Goal: Task Accomplishment & Management: Complete application form

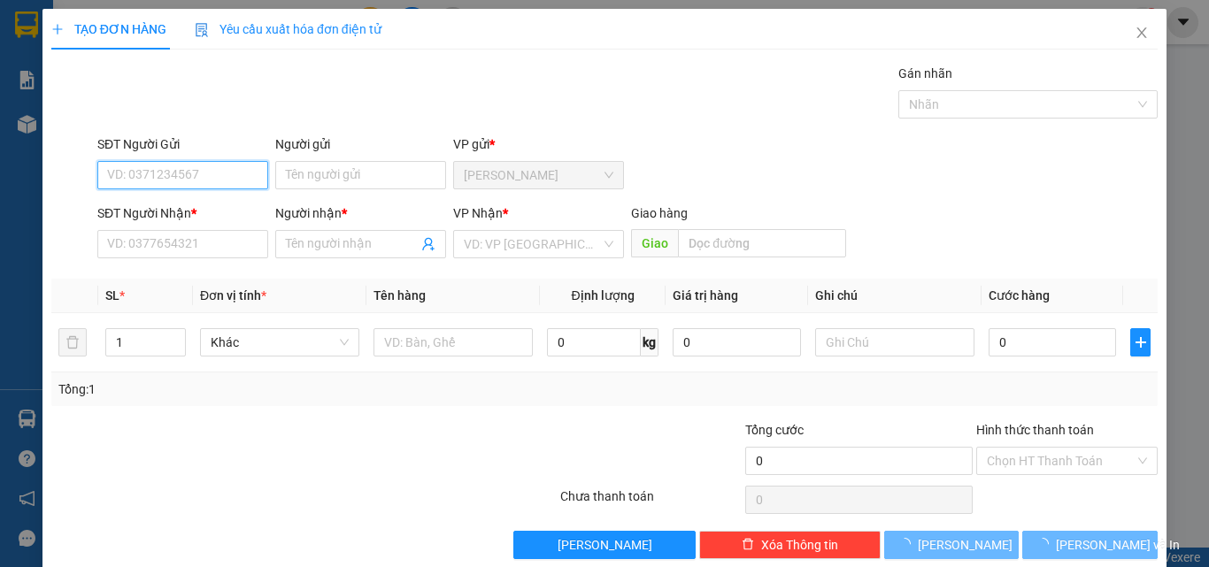
drag, startPoint x: 186, startPoint y: 173, endPoint x: 196, endPoint y: 170, distance: 10.9
click at [196, 171] on input "SĐT Người Gửi" at bounding box center [182, 175] width 171 height 28
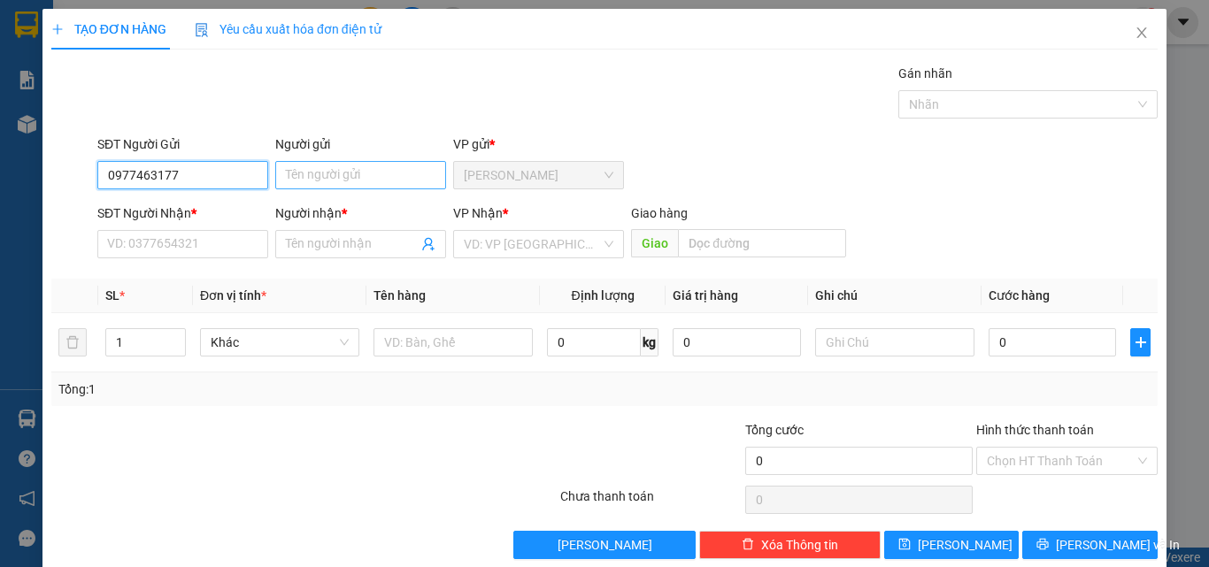
type input "0977463177"
click at [331, 177] on input "Người gửi" at bounding box center [360, 175] width 171 height 28
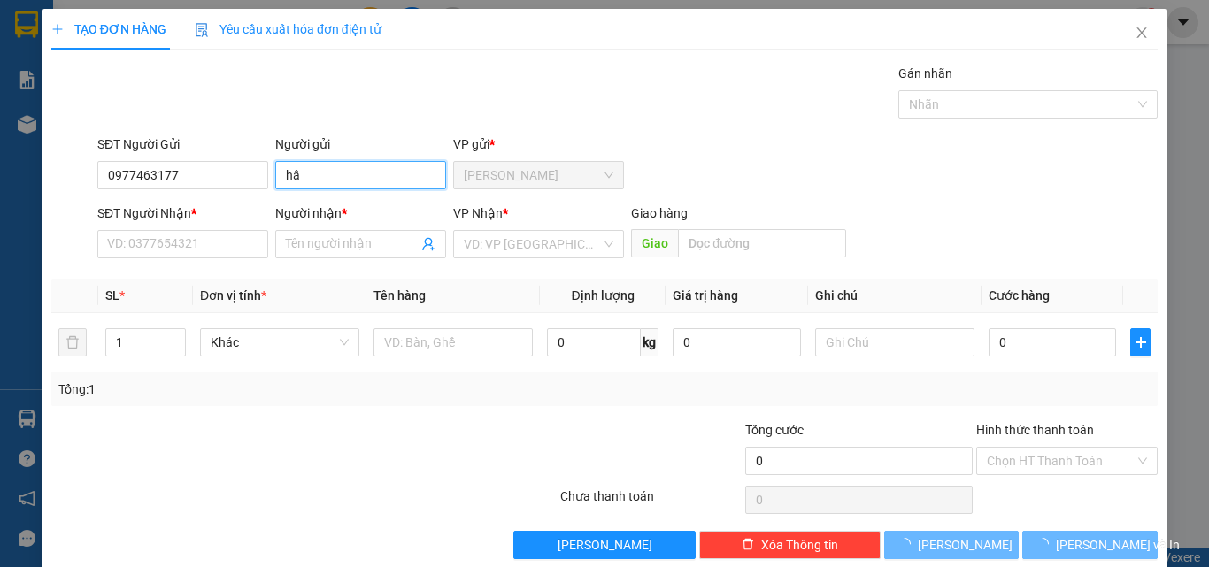
type input "h"
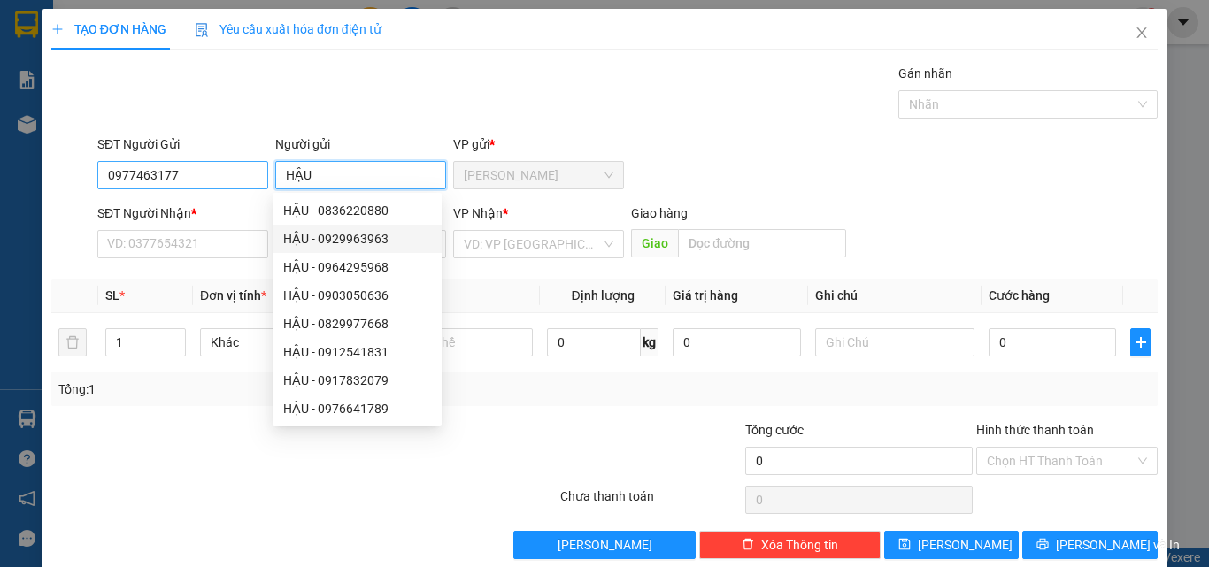
type input "HẬU"
drag, startPoint x: 198, startPoint y: 173, endPoint x: 47, endPoint y: 170, distance: 151.3
click at [52, 173] on div "SĐT Người Gửi 0977463177 0977463177 Người gửi HẬU VP gửi * [GEOGRAPHIC_DATA]" at bounding box center [604, 165] width 1109 height 62
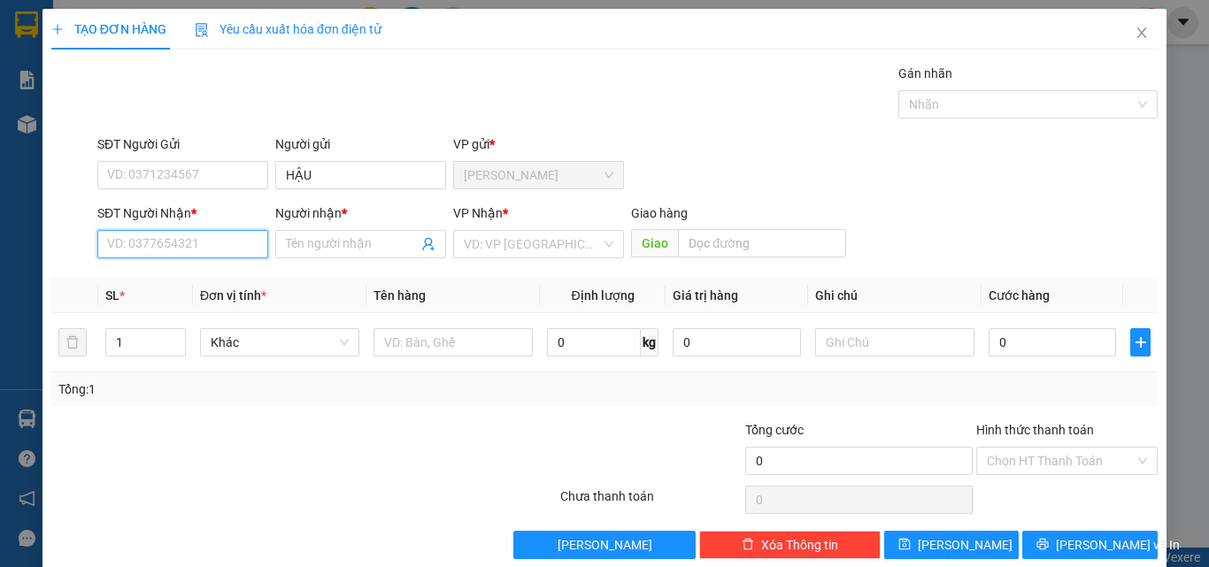
click at [160, 257] on input "SĐT Người Nhận *" at bounding box center [182, 244] width 171 height 28
paste input "0977463177"
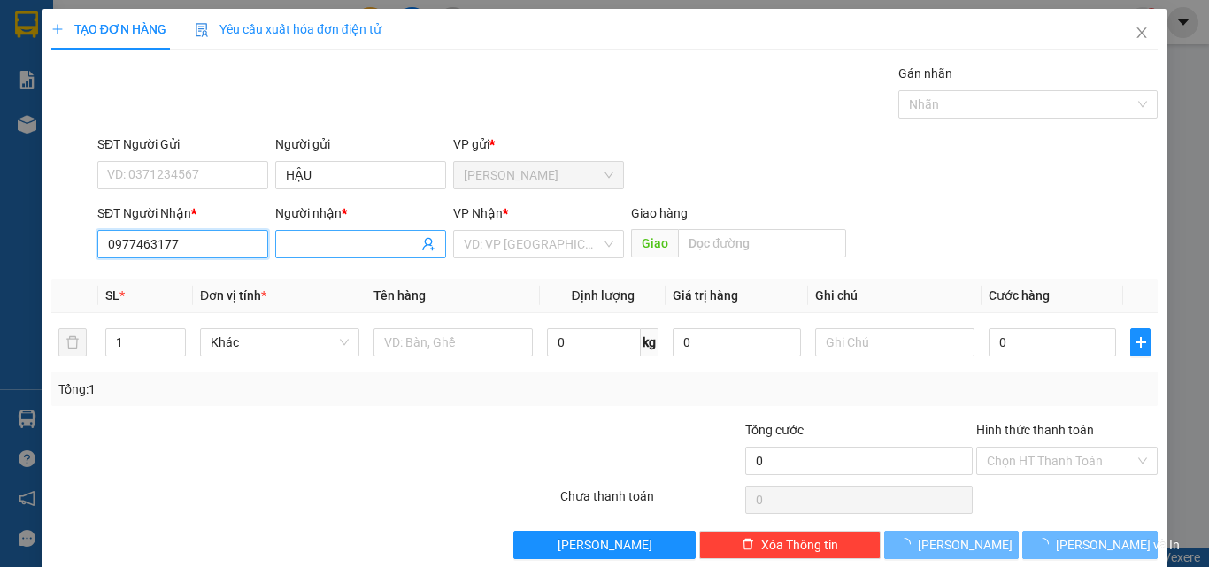
type input "0977463177"
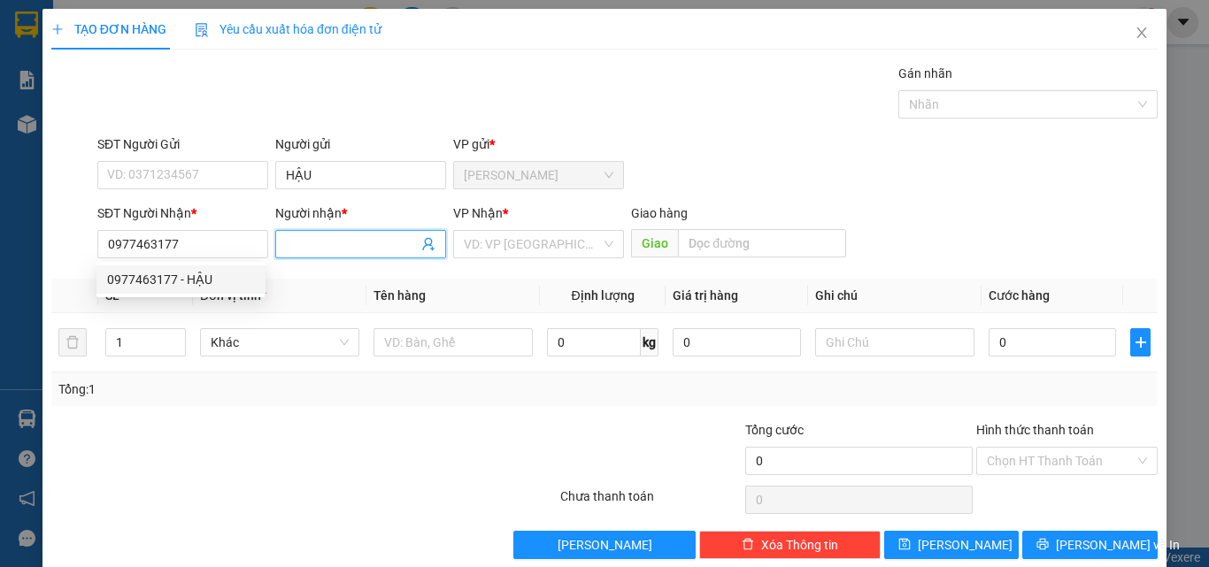
click at [313, 238] on input "Người nhận *" at bounding box center [352, 243] width 132 height 19
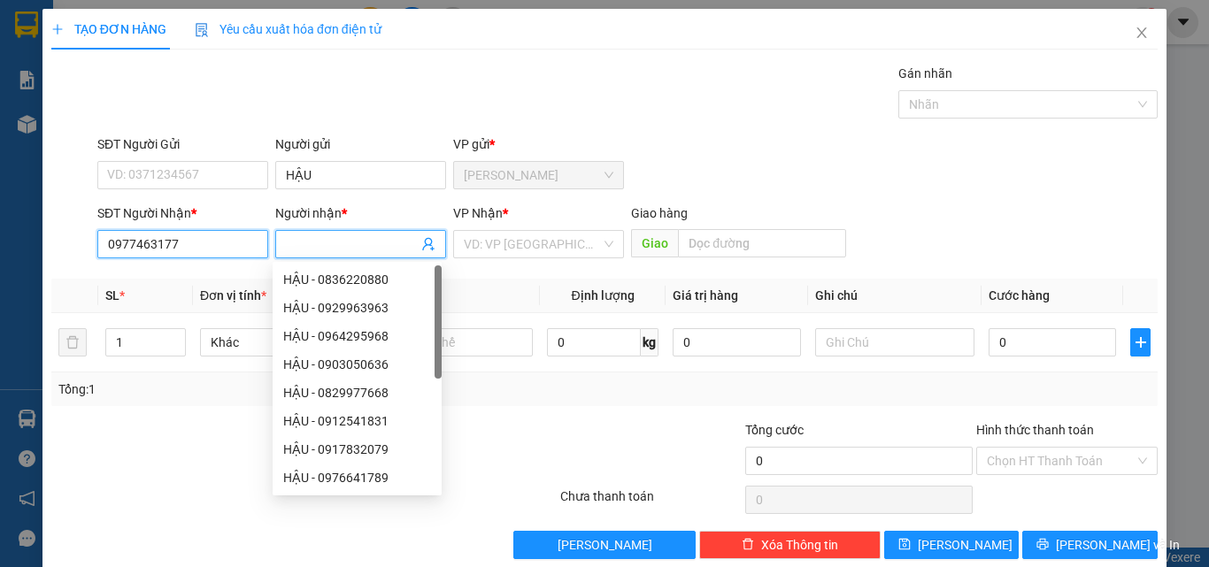
click at [168, 254] on input "0977463177" at bounding box center [182, 244] width 171 height 28
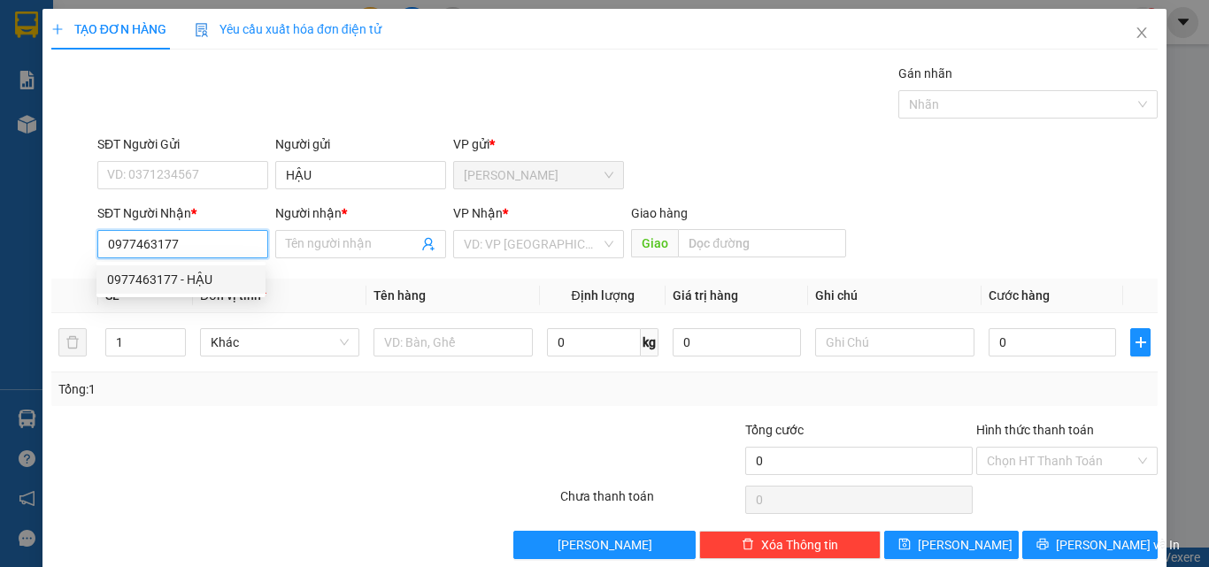
drag, startPoint x: 177, startPoint y: 286, endPoint x: 163, endPoint y: 228, distance: 59.2
click at [179, 286] on div "0977463177 - HẬU" at bounding box center [181, 279] width 148 height 19
type input "HẬU"
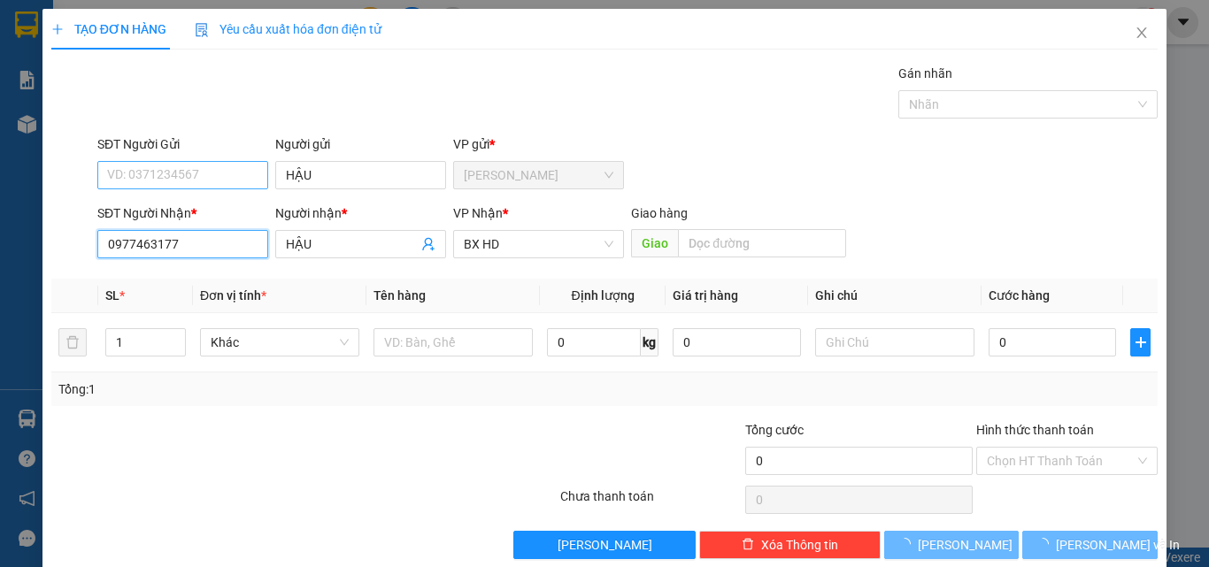
type input "320.000"
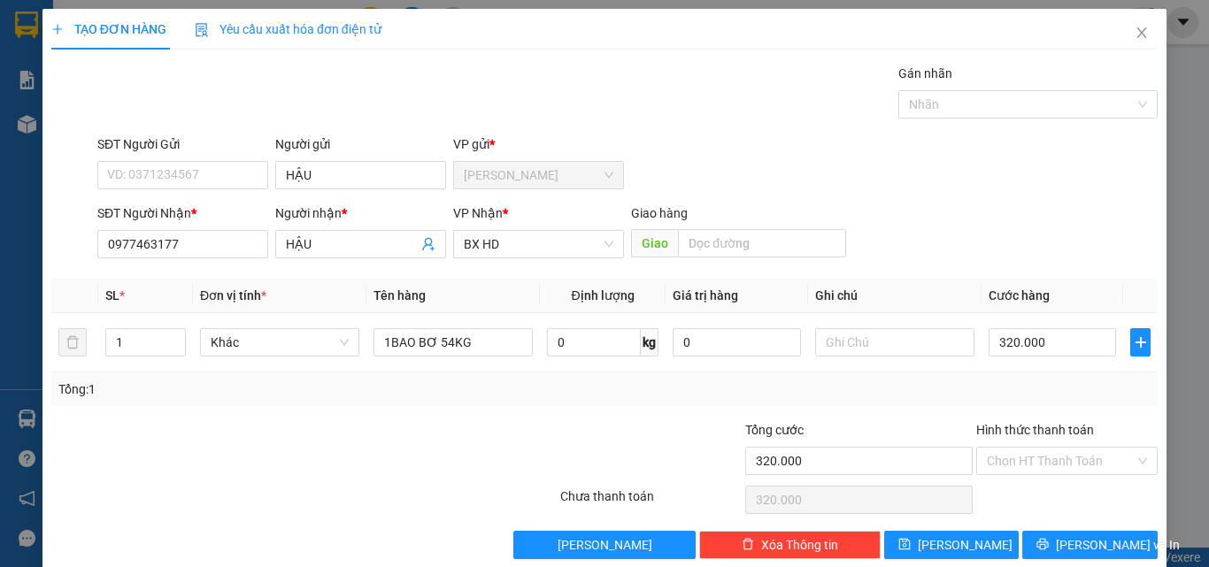
click at [173, 193] on div "SĐT Người Gửi VD: 0371234567" at bounding box center [182, 165] width 171 height 62
click at [168, 167] on input "SĐT Người Gửi" at bounding box center [182, 175] width 171 height 28
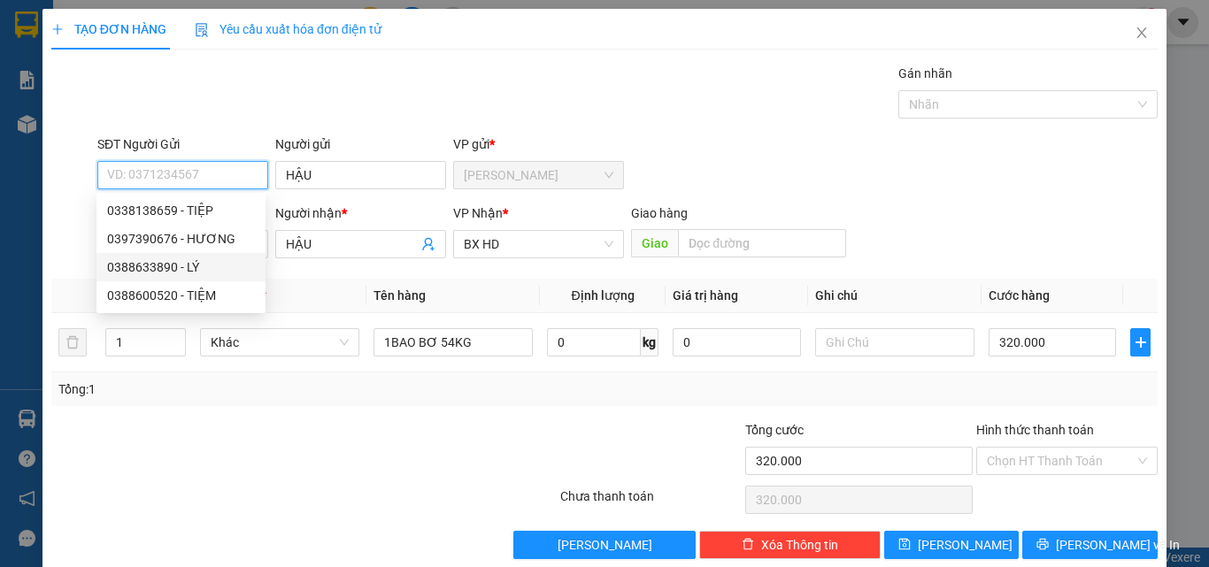
click at [155, 268] on div "0388633890 - LÝ" at bounding box center [181, 266] width 148 height 19
type input "0388633890"
type input "LÝ"
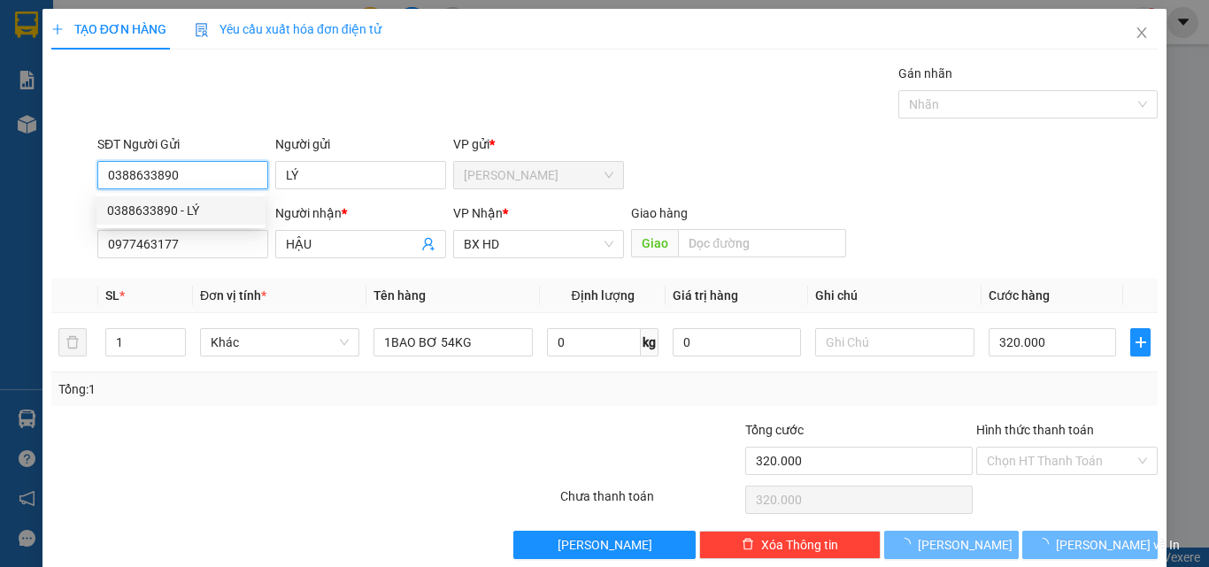
type input "650.000"
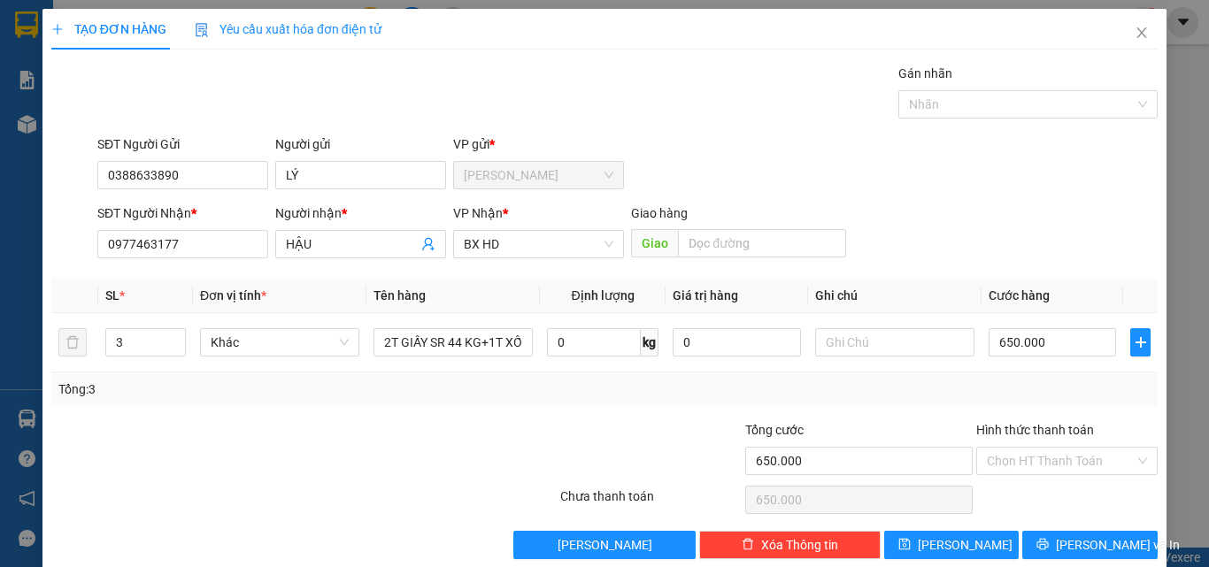
click at [311, 443] on div at bounding box center [212, 451] width 324 height 62
click at [65, 349] on tr "3 Khác 2T GIẤY SR 44 KG+1T XỐP SR 32 KG 0 kg 0 650.000" at bounding box center [604, 342] width 1106 height 59
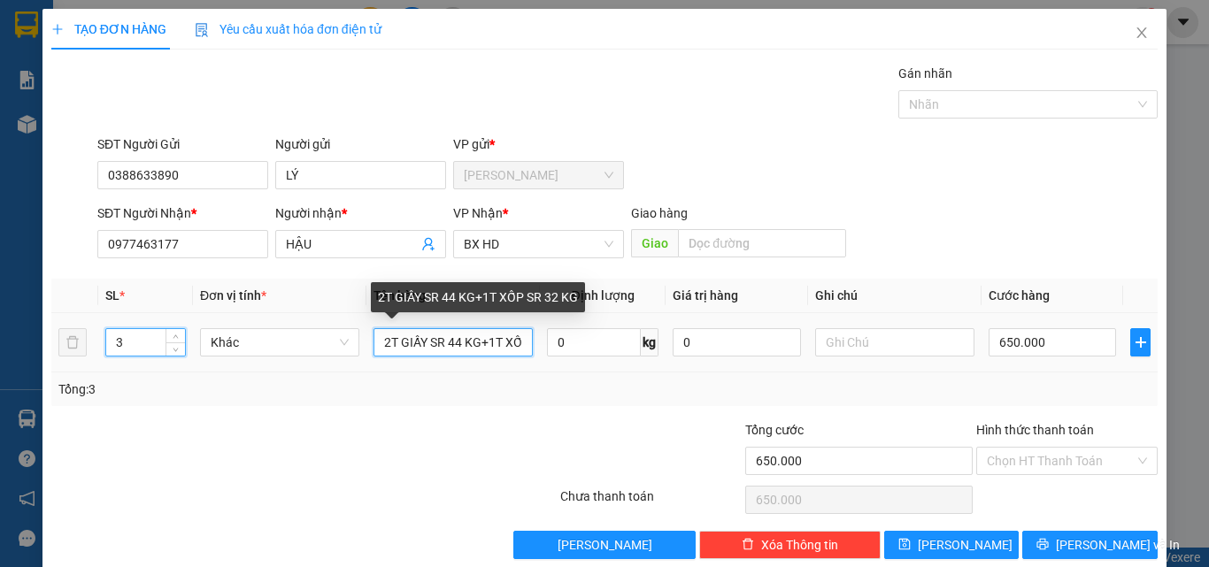
click at [374, 342] on input "2T GIẤY SR 44 KG+1T XỐP SR 32 KG" at bounding box center [452, 342] width 159 height 28
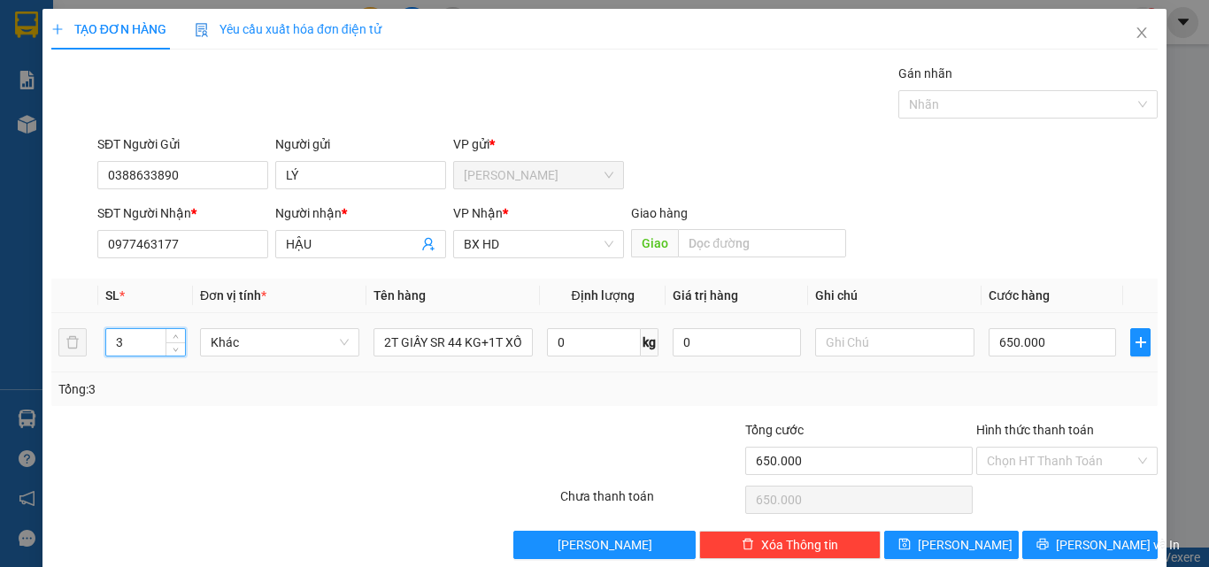
click at [119, 339] on input "3" at bounding box center [145, 342] width 79 height 27
drag, startPoint x: 134, startPoint y: 341, endPoint x: 78, endPoint y: 341, distance: 56.6
click at [92, 342] on tr "3 Khác 2T GIẤY SR 44 KG+1T XỐP SR 32 KG 0 kg 0 650.000" at bounding box center [604, 342] width 1106 height 59
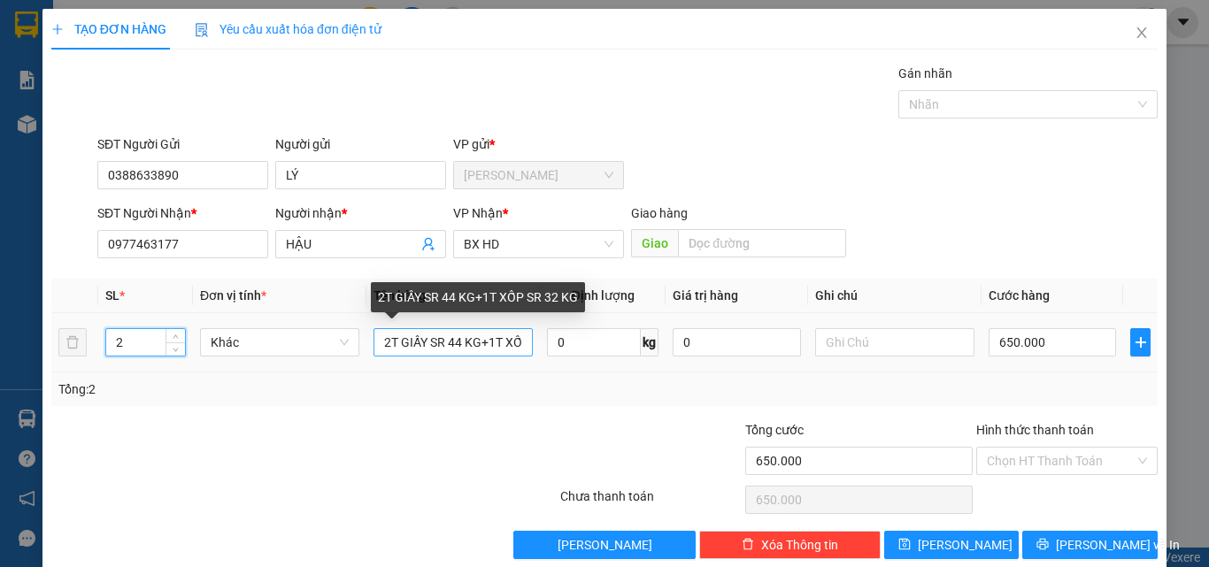
type input "2"
drag, startPoint x: 380, startPoint y: 339, endPoint x: 666, endPoint y: 330, distance: 286.8
click at [666, 330] on tr "2 Khác 2T GIẤY SR 44 KG+1T XỐP SR 32 KG 0 kg 0 650.000" at bounding box center [604, 342] width 1106 height 59
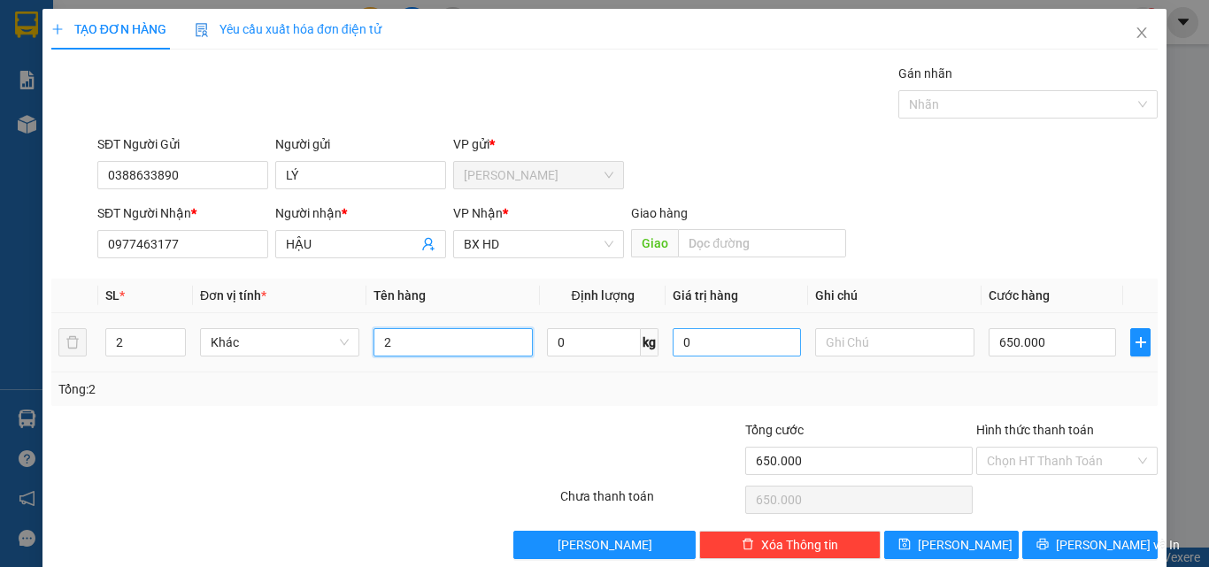
scroll to position [0, 0]
type input "2BAO SR 75KG"
click at [595, 342] on input "0" at bounding box center [594, 342] width 94 height 28
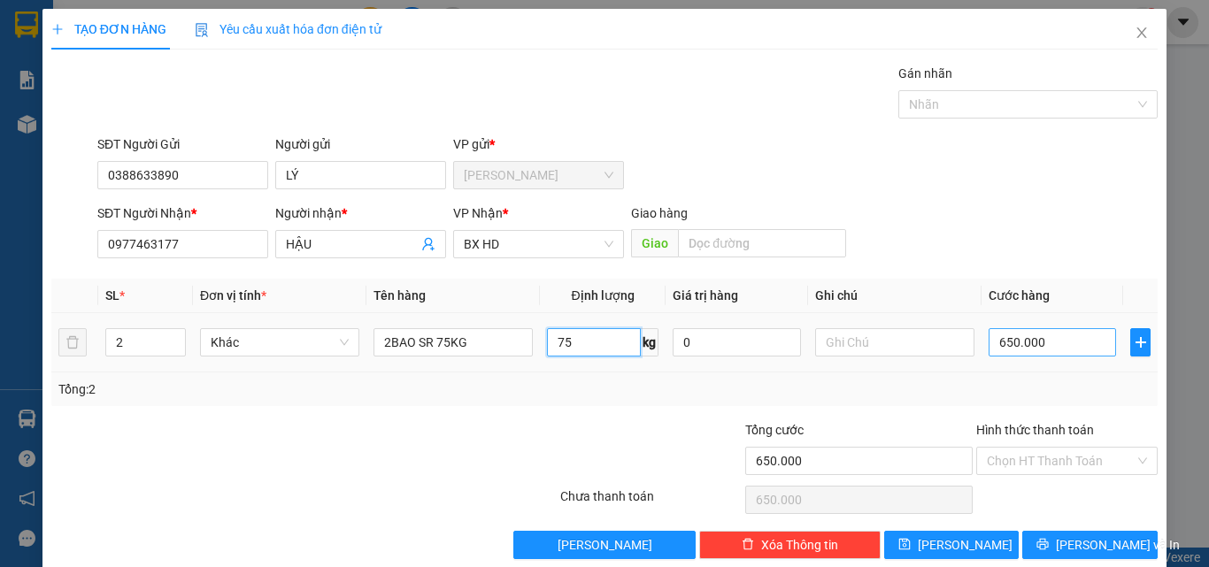
type input "75"
click at [988, 340] on input "650.000" at bounding box center [1051, 342] width 127 height 28
type input "6"
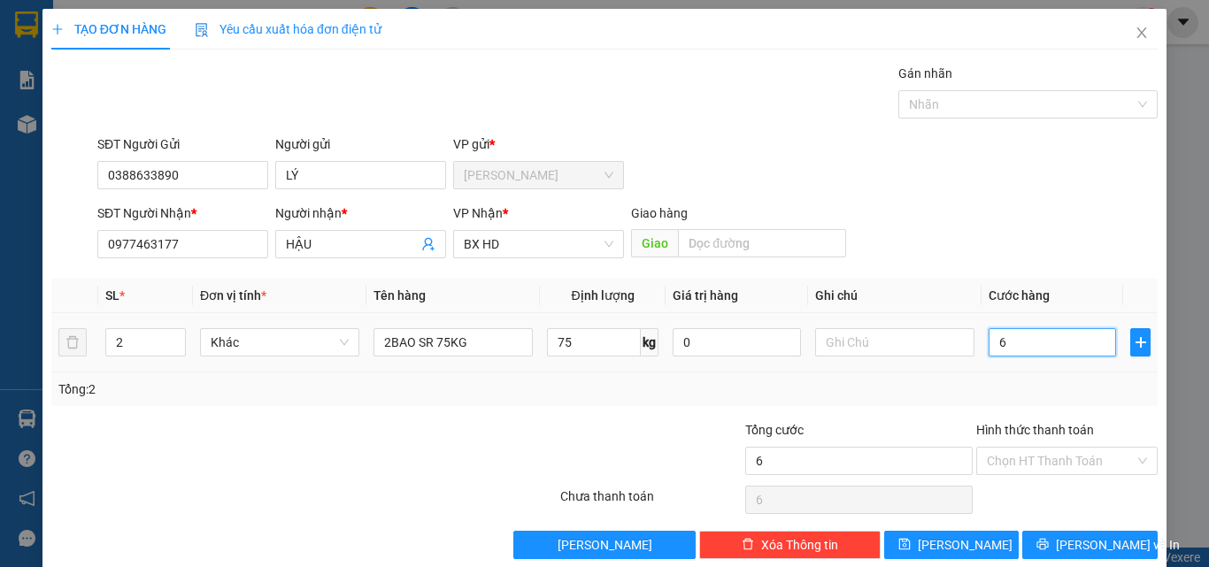
type input "60"
type input "600"
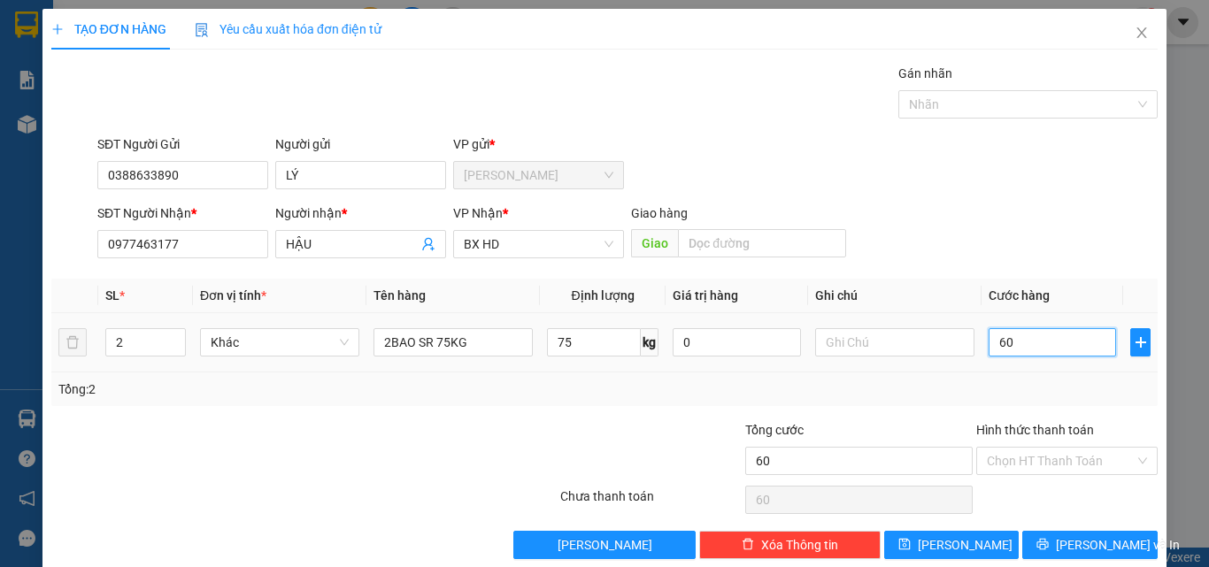
type input "600"
type input "6.000"
type input "60.000"
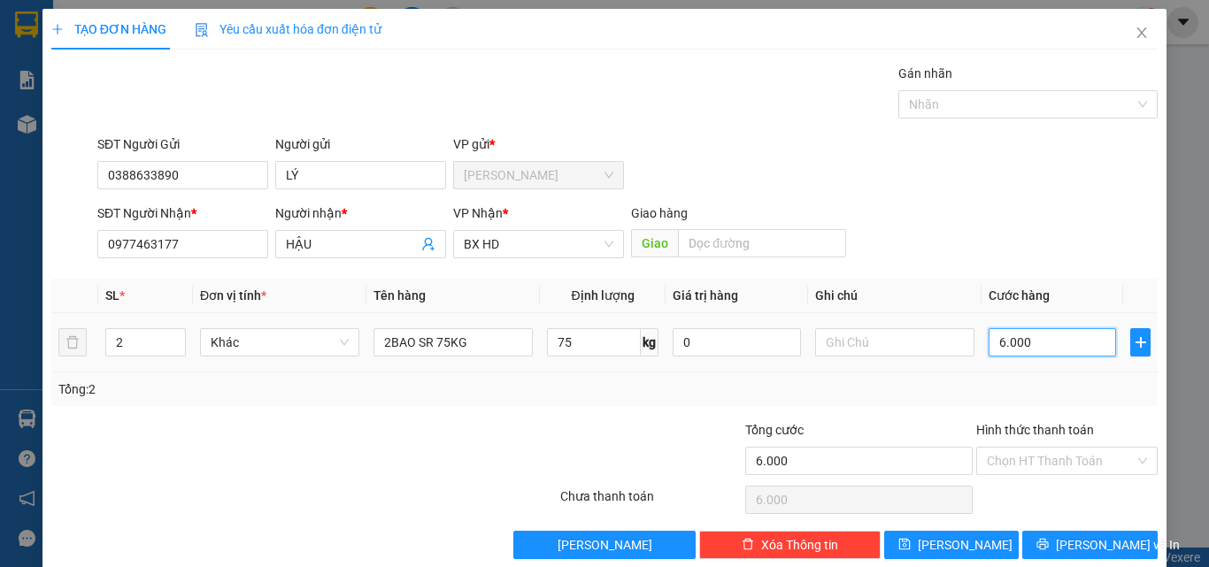
type input "60.000"
type input "600.000"
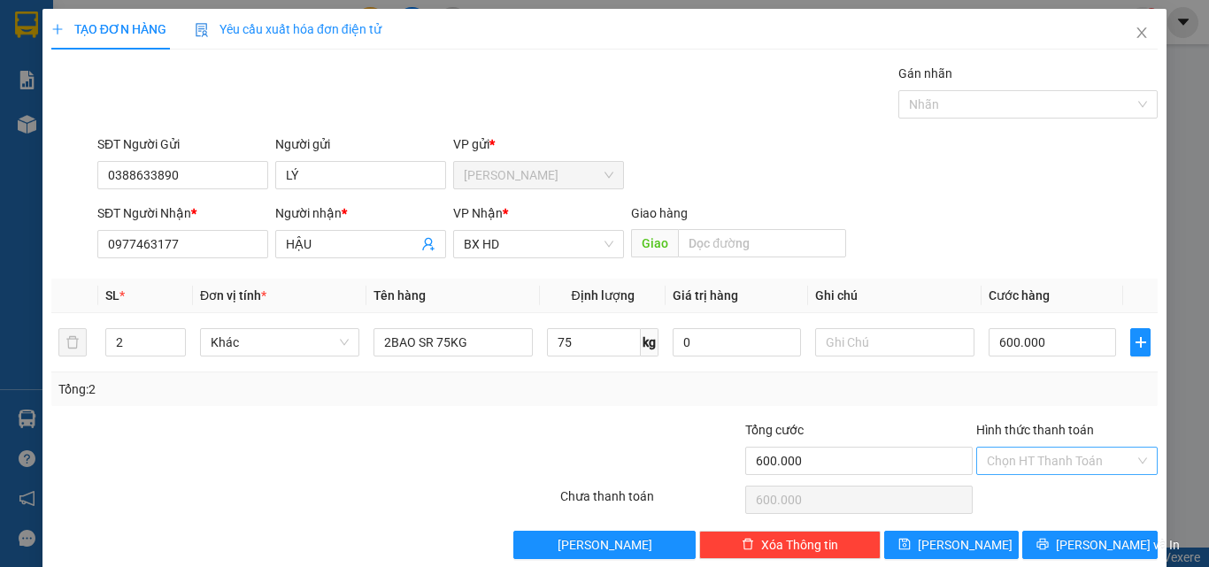
click at [1041, 458] on input "Hình thức thanh toán" at bounding box center [1060, 461] width 148 height 27
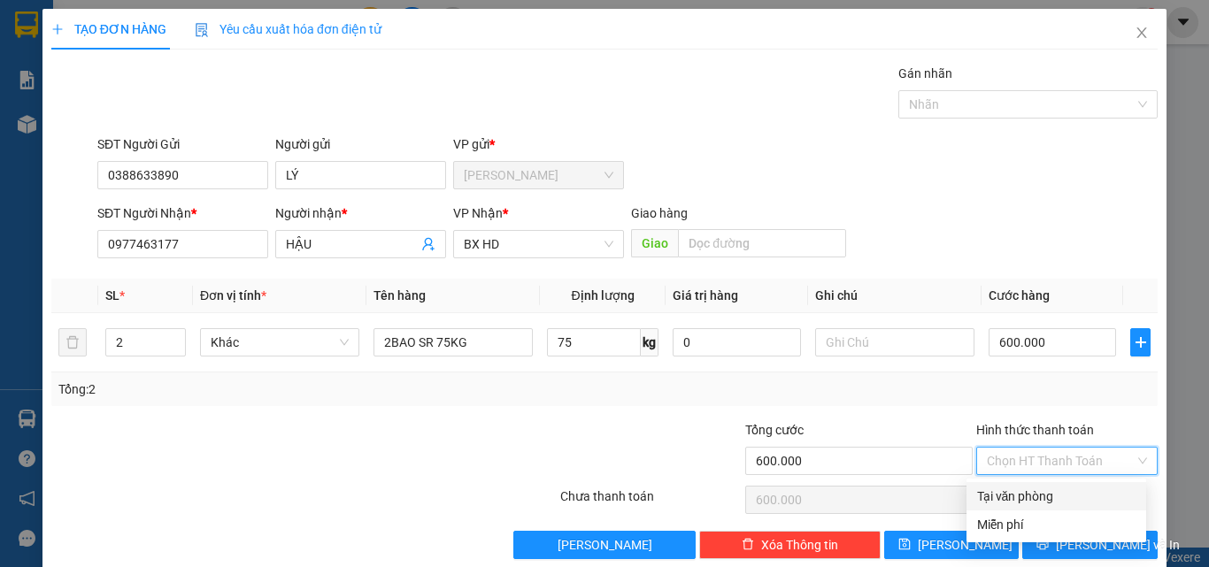
click at [1001, 488] on div "Tại văn phòng" at bounding box center [1056, 496] width 158 height 19
type input "0"
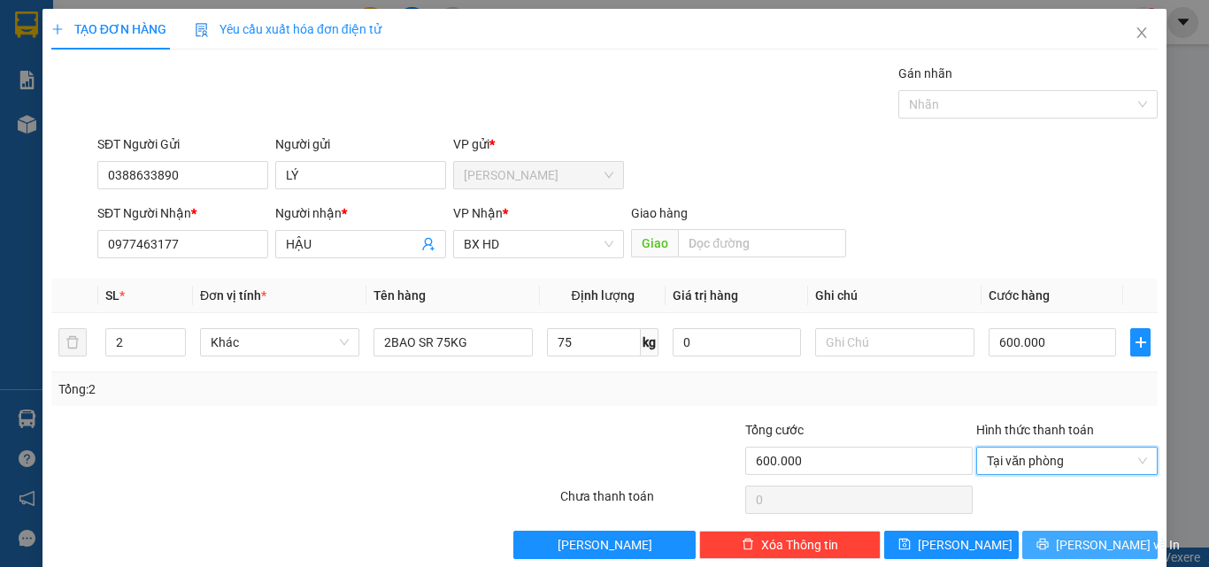
click at [1048, 551] on span "printer" at bounding box center [1042, 545] width 12 height 14
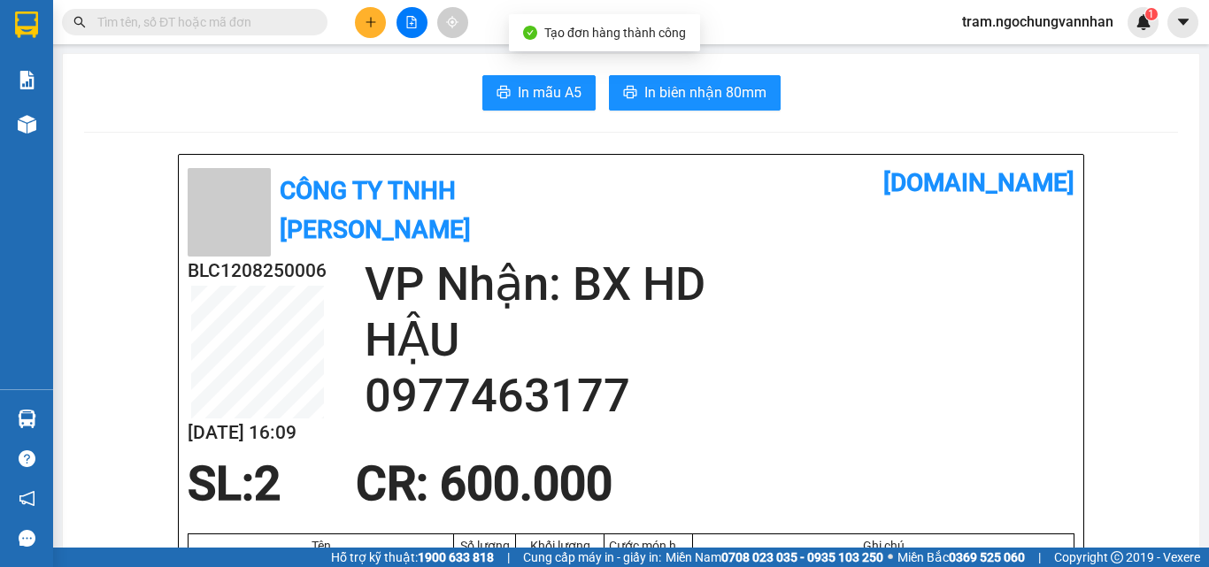
click at [679, 80] on button "In biên nhận 80mm" at bounding box center [695, 92] width 172 height 35
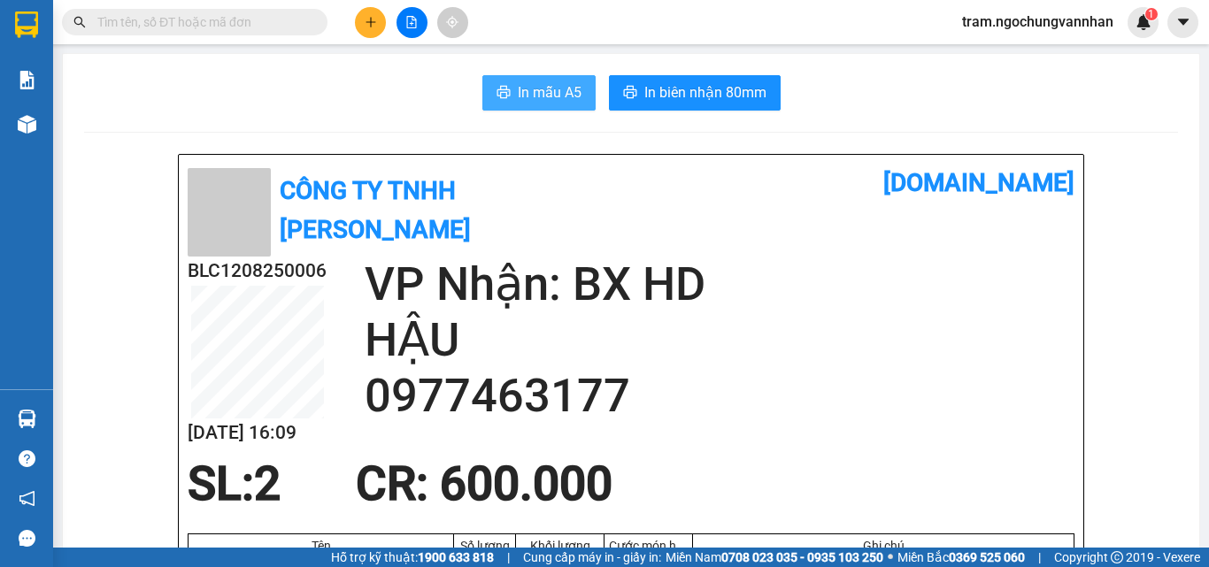
click at [545, 105] on button "In mẫu A5" at bounding box center [538, 92] width 113 height 35
click at [368, 18] on icon "plus" at bounding box center [371, 22] width 12 height 12
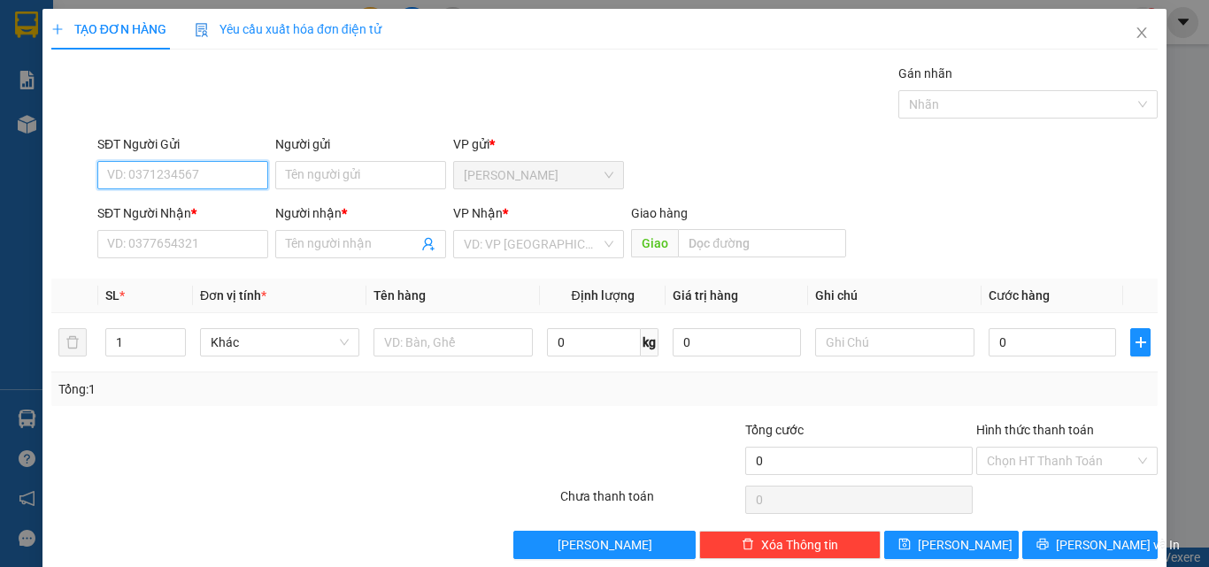
click at [177, 180] on input "SĐT Người Gửi" at bounding box center [182, 175] width 171 height 28
type input "0368572487"
click at [121, 204] on div "0368572487 - LÝ" at bounding box center [181, 210] width 148 height 19
type input "LÝ"
type input "0947481010"
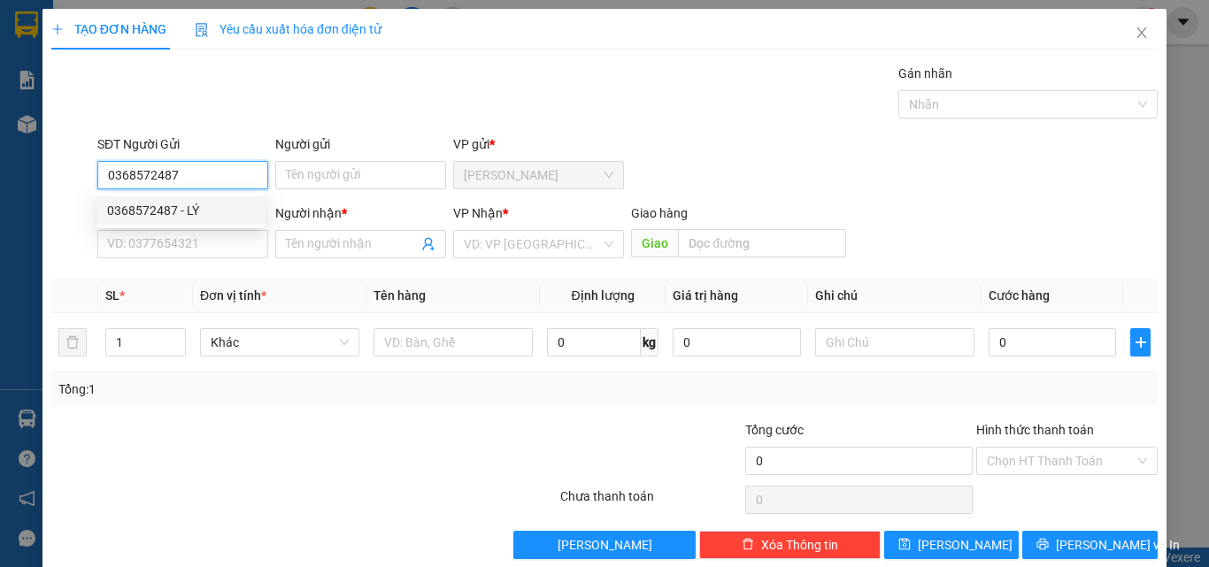
type input "VƯƠNG"
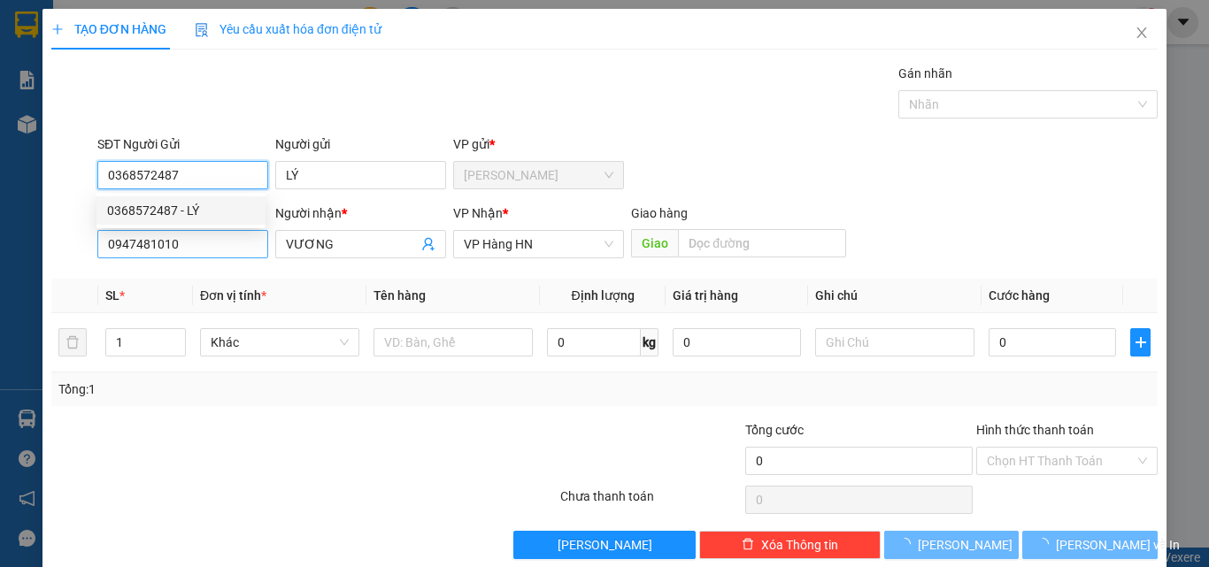
type input "400.000"
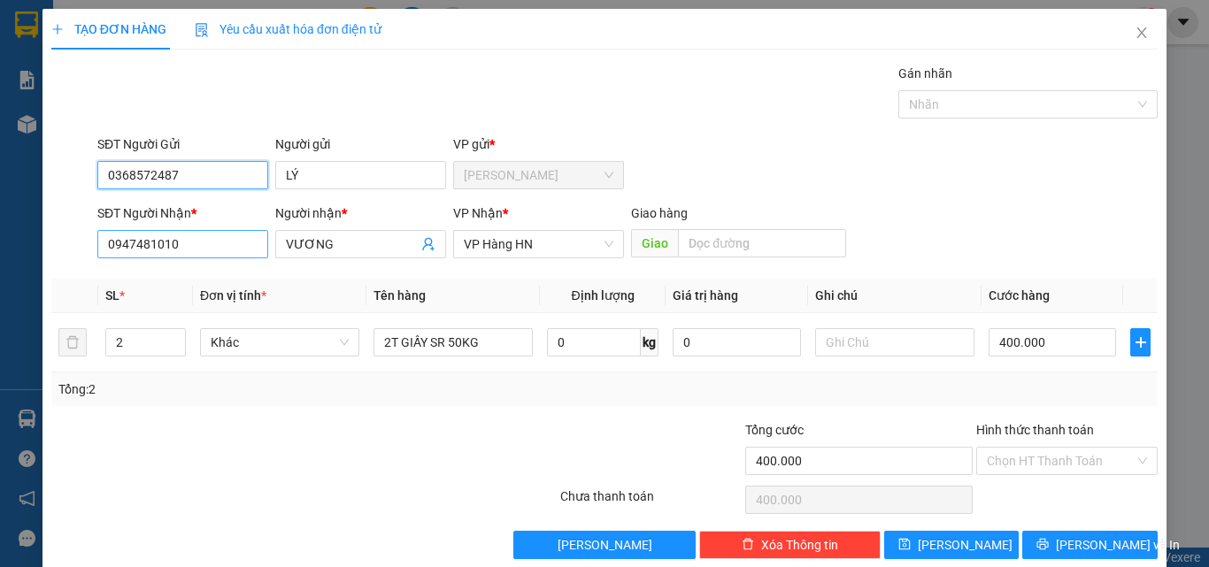
type input "0368572487"
click at [182, 242] on input "0947481010" at bounding box center [182, 244] width 171 height 28
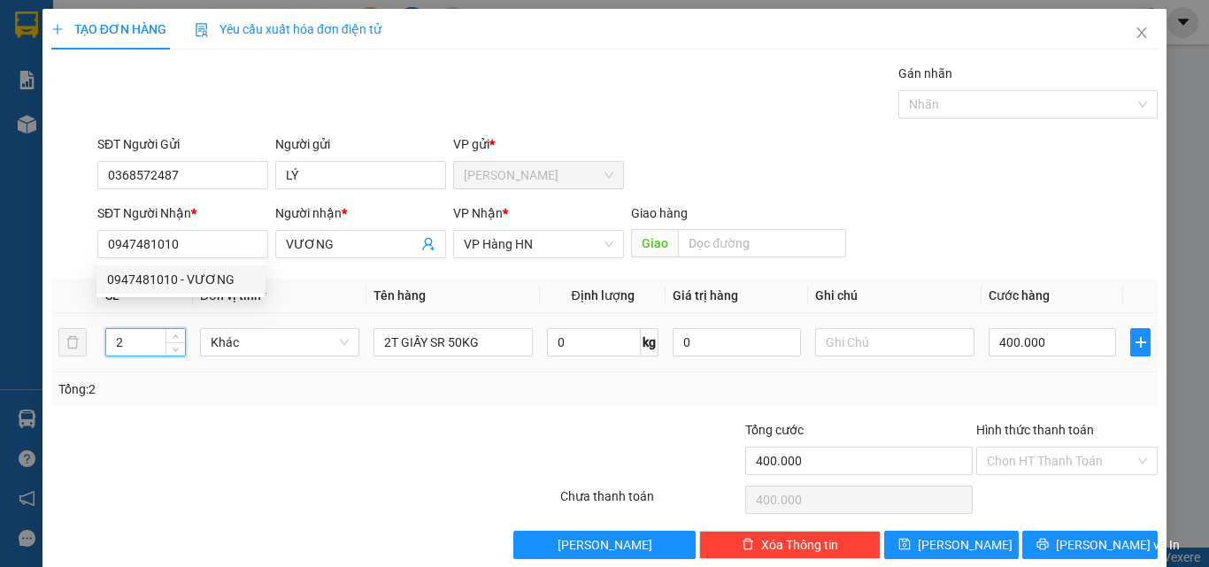
drag, startPoint x: 129, startPoint y: 348, endPoint x: 96, endPoint y: 347, distance: 33.6
click at [96, 347] on tr "2 Khác 2T GIẤY SR 50KG 0 kg 0 400.000" at bounding box center [604, 342] width 1106 height 59
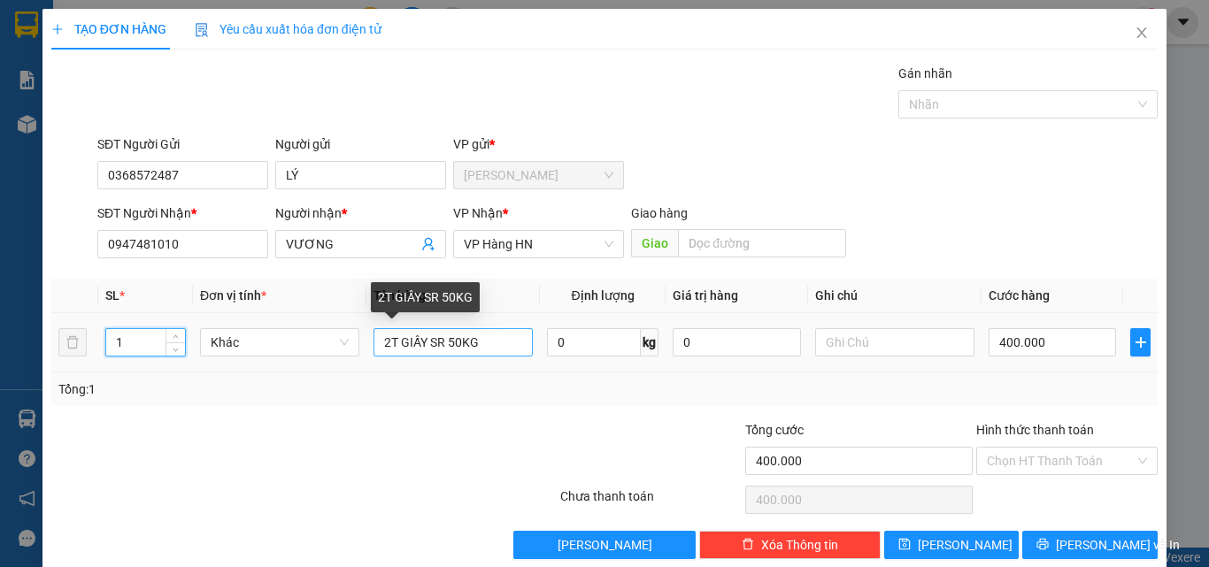
type input "1"
drag, startPoint x: 495, startPoint y: 349, endPoint x: 386, endPoint y: 350, distance: 109.7
click at [387, 350] on input "2T GIẤY SR 50KG" at bounding box center [452, 342] width 159 height 28
type input "2"
type input "1BAO BƠ 30KG"
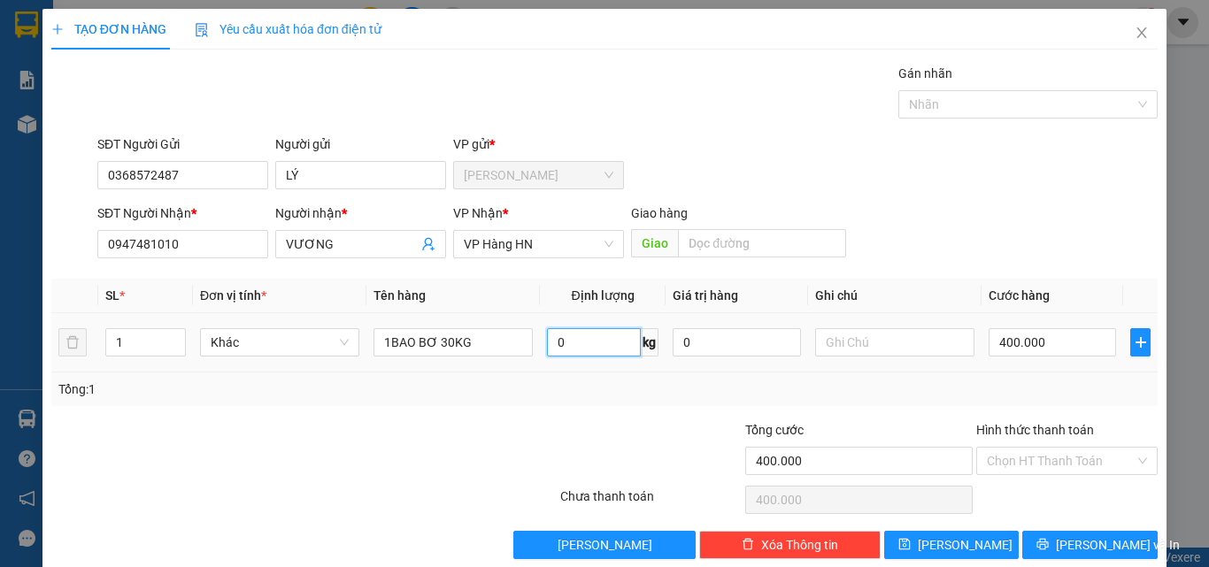
click at [576, 341] on input "0" at bounding box center [594, 342] width 94 height 28
type input "30"
click at [1030, 346] on input "400.000" at bounding box center [1051, 342] width 127 height 28
type input "1"
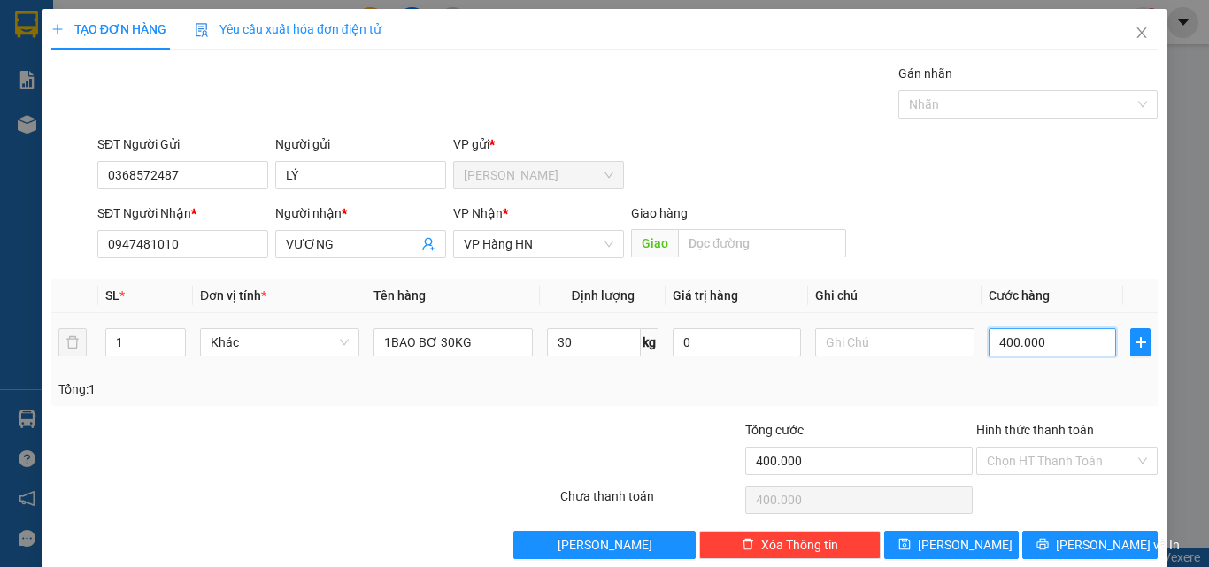
type input "1"
type input "18"
type input "180"
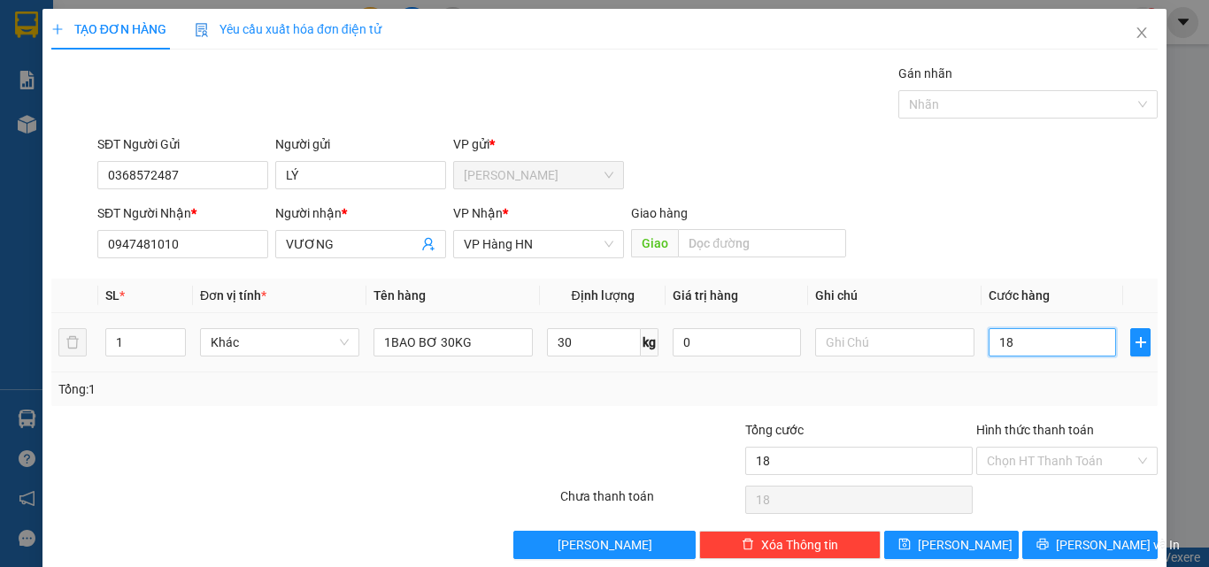
type input "180"
type input "1.800"
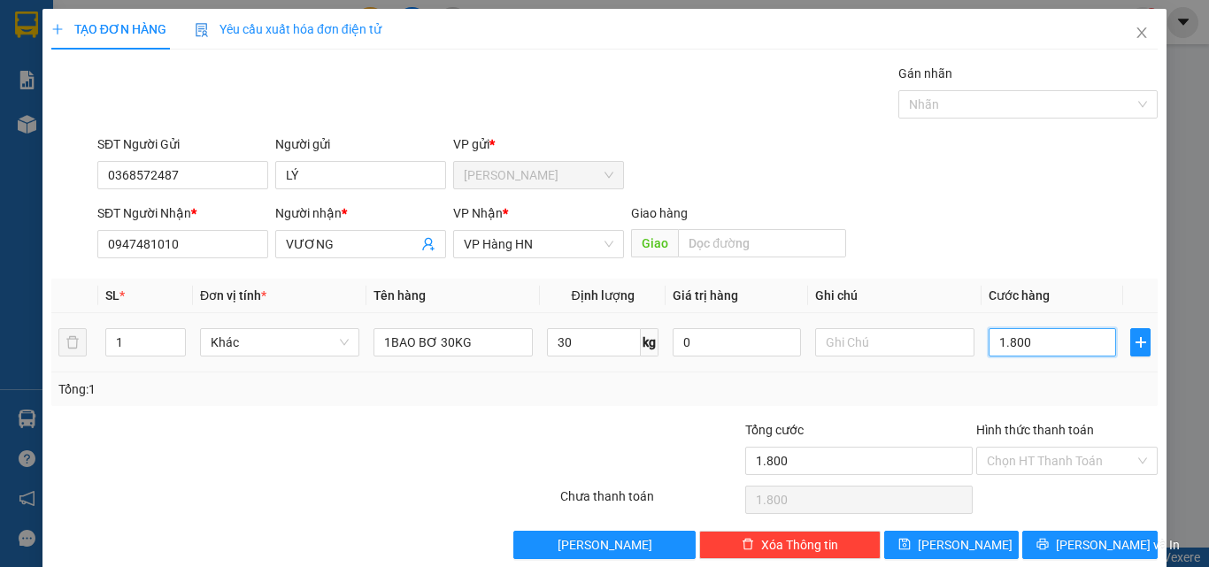
type input "18.000"
type input "180.000"
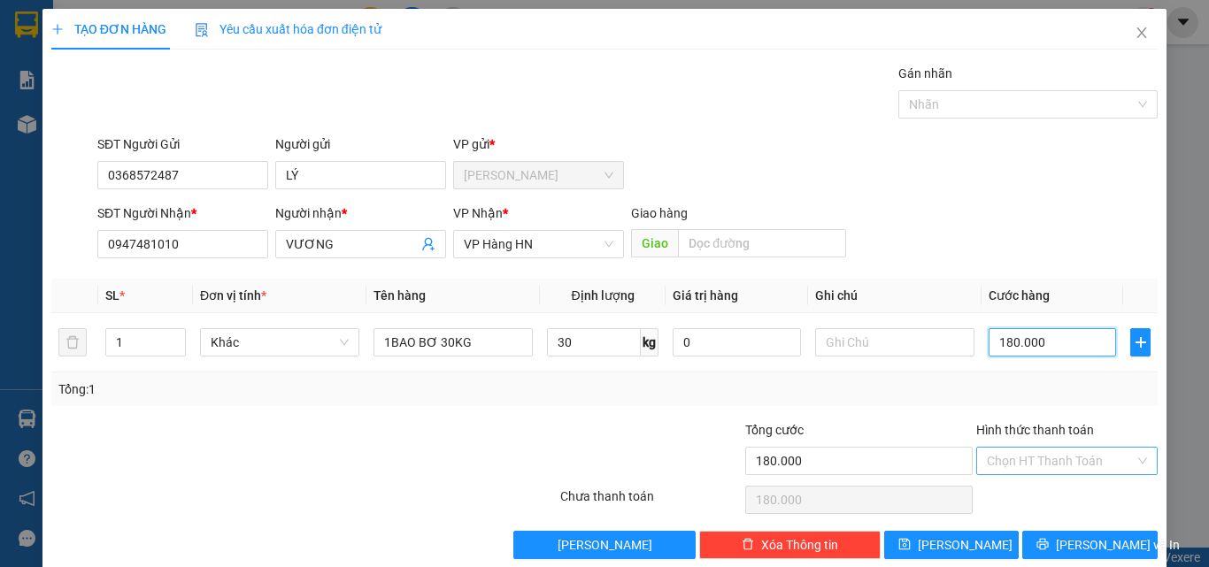
type input "180.000"
click at [1038, 465] on input "Hình thức thanh toán" at bounding box center [1060, 461] width 148 height 27
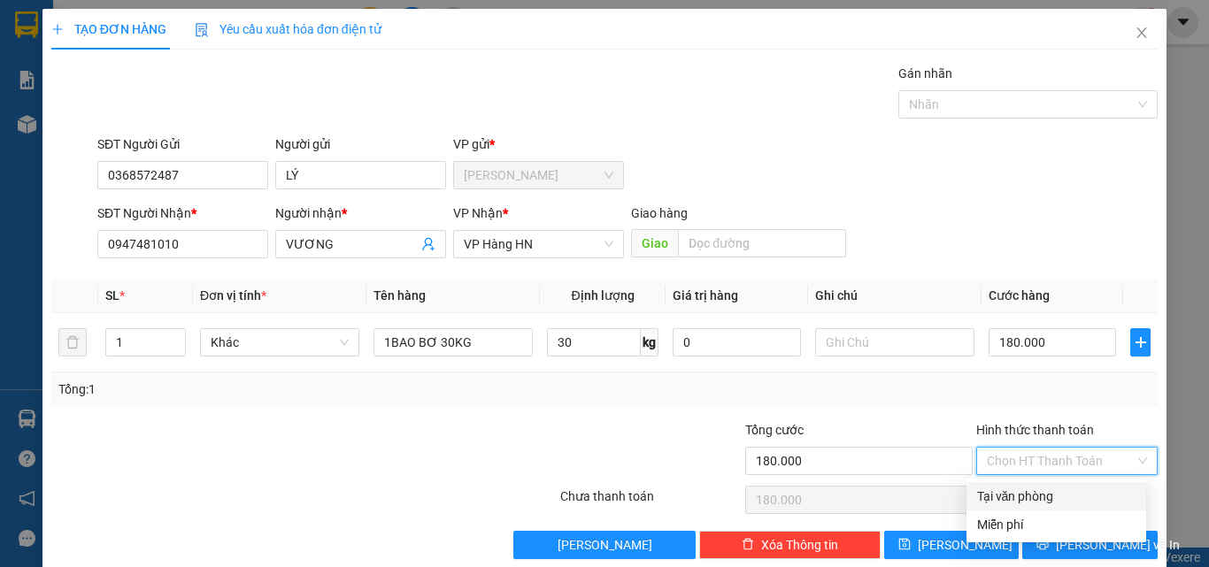
click at [1018, 490] on div "Tại văn phòng" at bounding box center [1056, 496] width 158 height 19
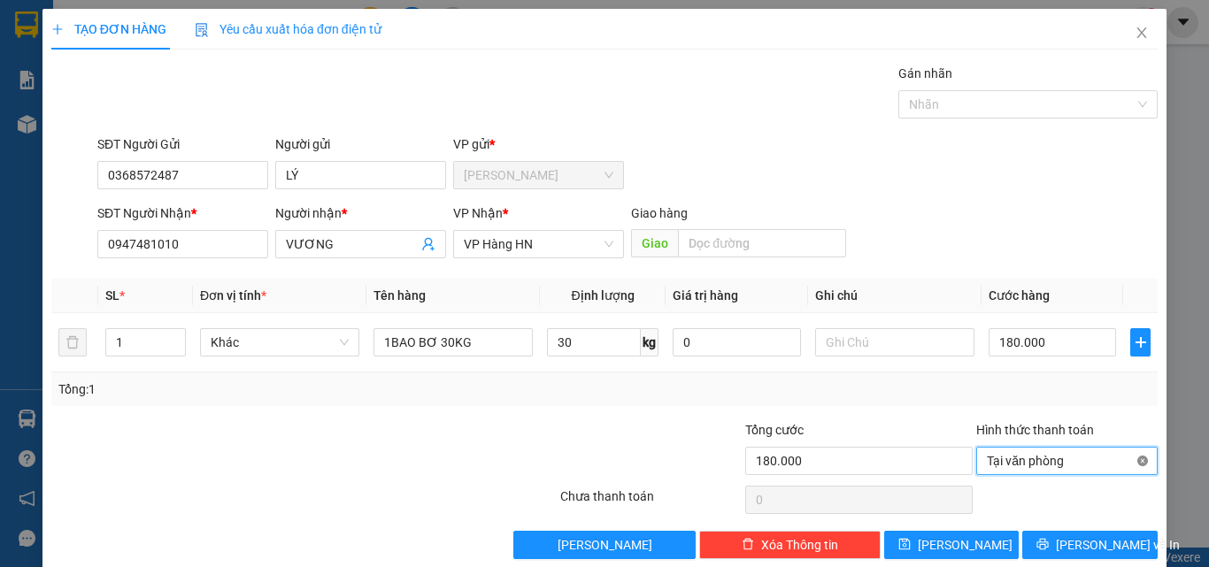
type input "180.000"
click at [1079, 541] on span "[PERSON_NAME] và In" at bounding box center [1117, 544] width 124 height 19
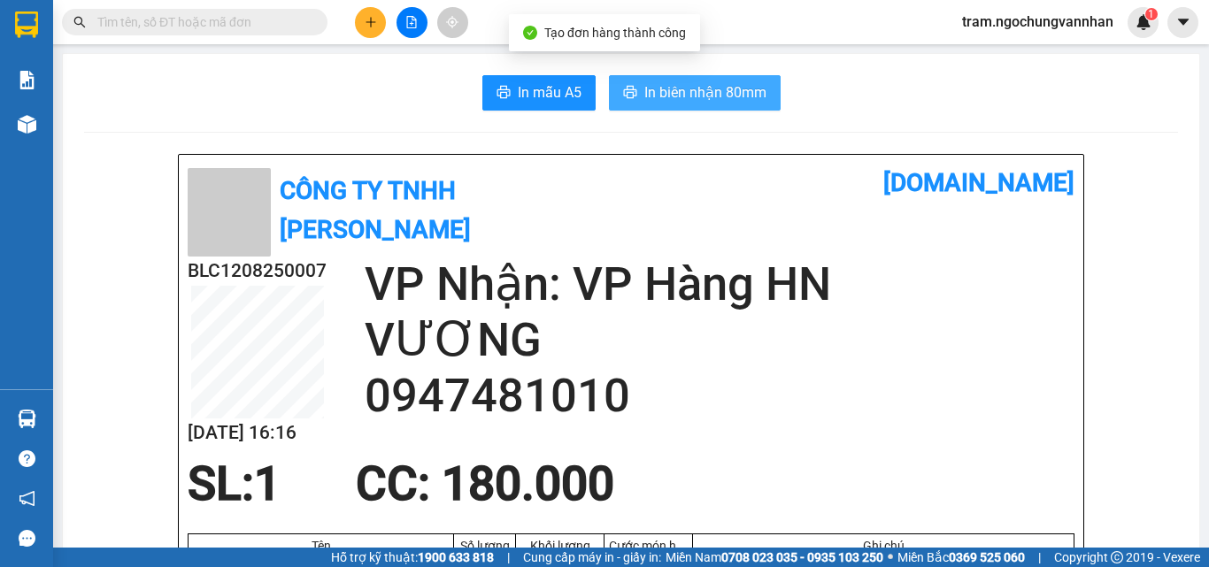
click at [708, 105] on button "In biên nhận 80mm" at bounding box center [695, 92] width 172 height 35
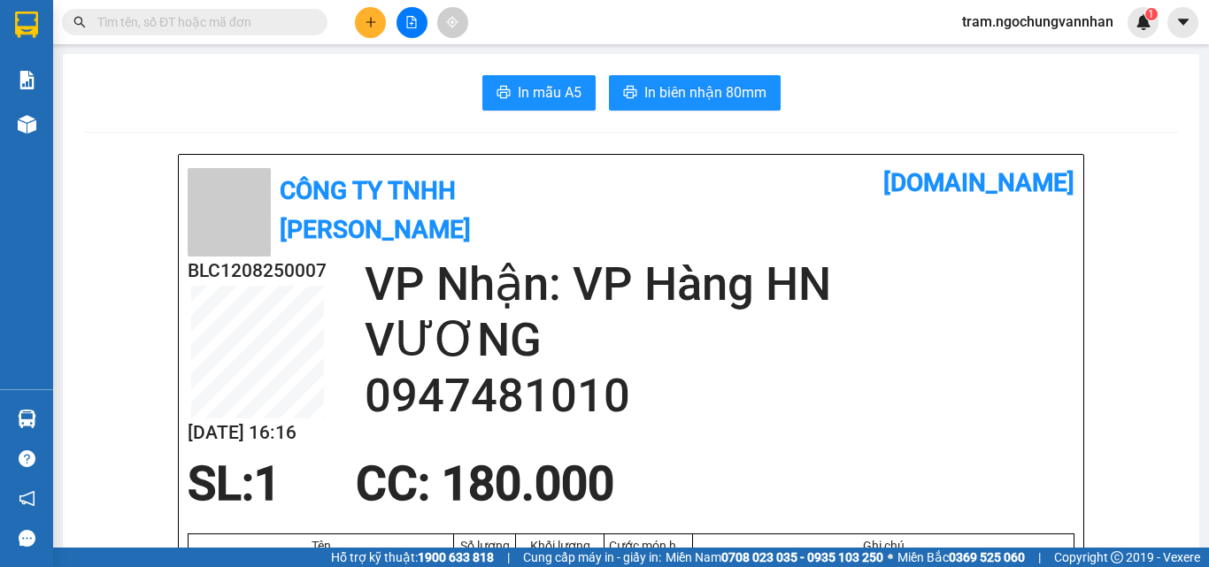
click at [518, 95] on span "In mẫu A5" at bounding box center [550, 92] width 64 height 22
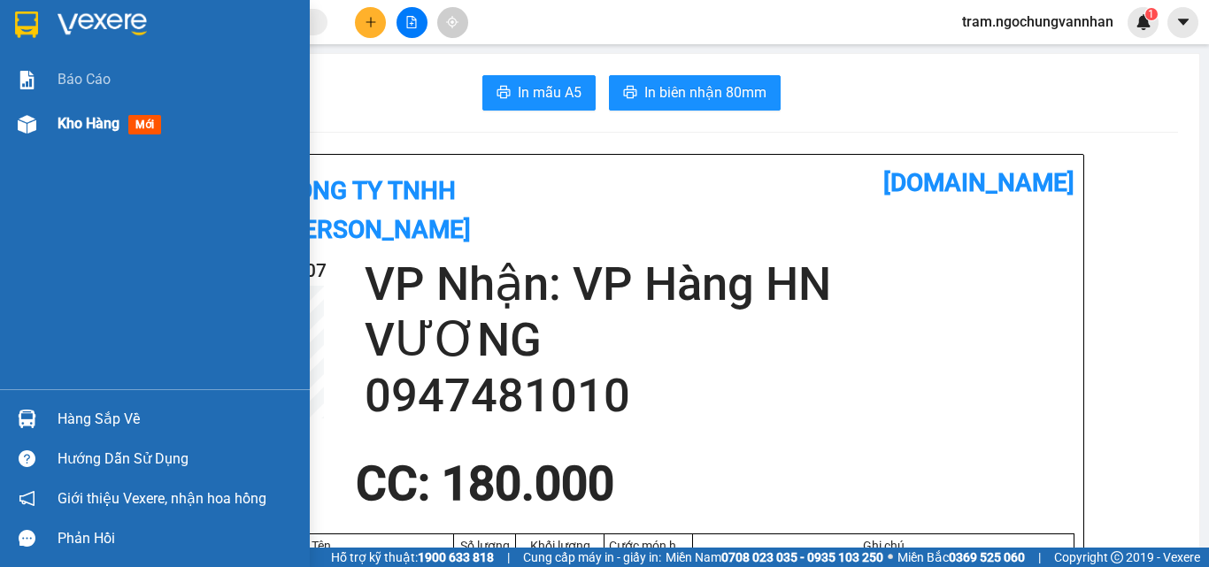
click at [65, 110] on div "Kho hàng mới" at bounding box center [177, 124] width 239 height 44
